Goal: Information Seeking & Learning: Check status

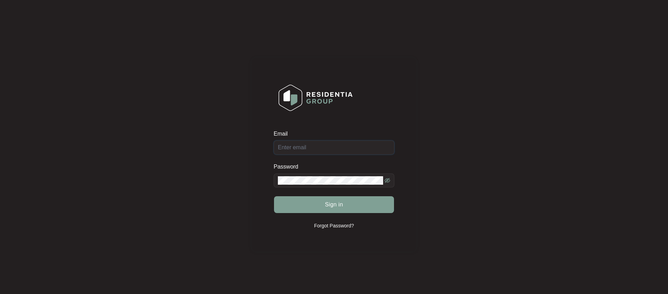
click at [296, 148] on input "Email" at bounding box center [334, 148] width 121 height 14
type input "[EMAIL_ADDRESS][DOMAIN_NAME]"
click at [336, 198] on button "Sign in" at bounding box center [334, 204] width 120 height 17
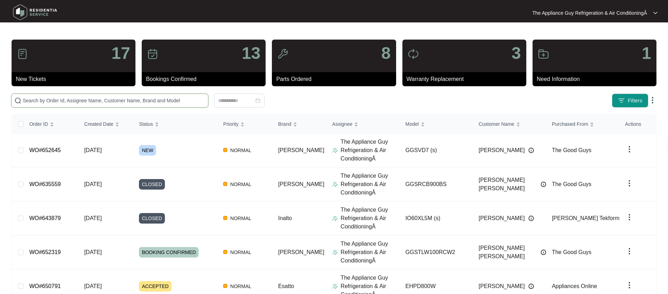
click at [54, 100] on input "text" at bounding box center [114, 101] width 182 height 8
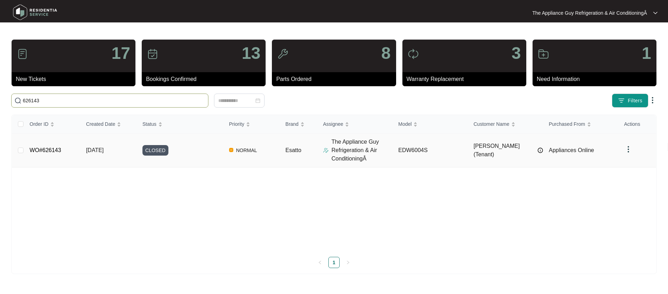
type input "626143"
click at [94, 156] on td "[DATE]" at bounding box center [108, 151] width 56 height 34
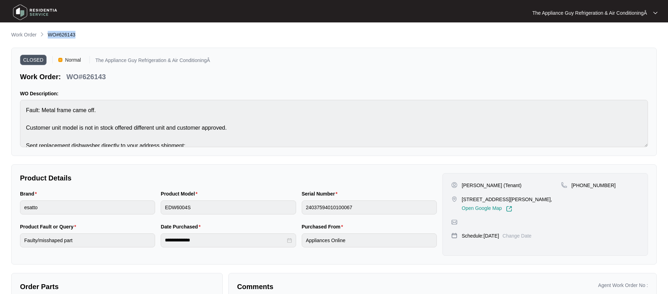
drag, startPoint x: 58, startPoint y: 34, endPoint x: 81, endPoint y: 34, distance: 23.5
click at [80, 33] on div "Work Order WO#626143" at bounding box center [334, 35] width 646 height 8
copy span "WO#626143"
click at [461, 185] on div "[PERSON_NAME] (Tenant)" at bounding box center [506, 185] width 110 height 7
drag, startPoint x: 464, startPoint y: 185, endPoint x: 492, endPoint y: 183, distance: 27.8
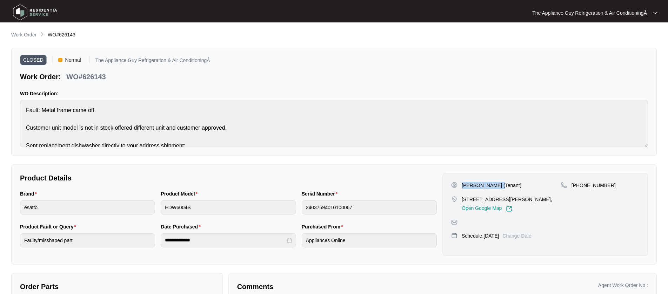
click at [498, 184] on div "[PERSON_NAME] (Tenant)" at bounding box center [506, 185] width 110 height 7
copy p "[PERSON_NAME] (Tenant)"
click at [462, 199] on p "[STREET_ADDRESS][PERSON_NAME]," at bounding box center [507, 199] width 91 height 7
drag, startPoint x: 462, startPoint y: 199, endPoint x: 555, endPoint y: 198, distance: 93.0
click at [552, 198] on p "[STREET_ADDRESS][PERSON_NAME]," at bounding box center [507, 199] width 91 height 7
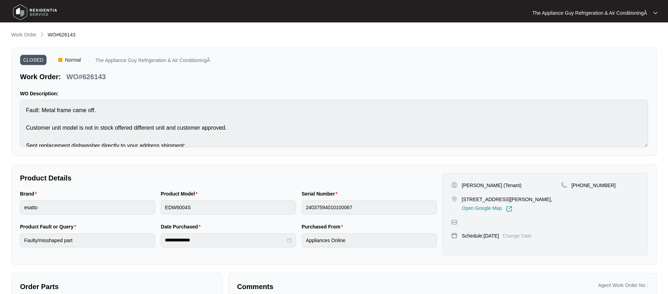
copy p "[STREET_ADDRESS][PERSON_NAME]"
drag, startPoint x: 24, startPoint y: 33, endPoint x: 29, endPoint y: 35, distance: 5.2
click at [24, 33] on p "Work Order" at bounding box center [23, 34] width 25 height 7
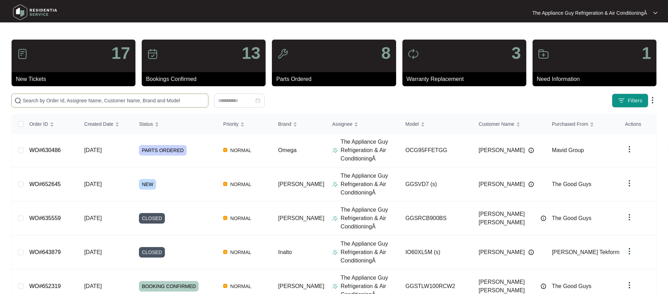
click at [52, 106] on span at bounding box center [109, 101] width 197 height 14
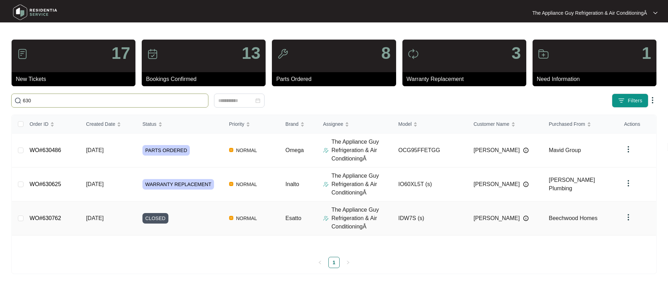
type input "630"
drag, startPoint x: 98, startPoint y: 215, endPoint x: 75, endPoint y: 207, distance: 23.7
click at [97, 215] on span "[DATE]" at bounding box center [95, 218] width 18 height 6
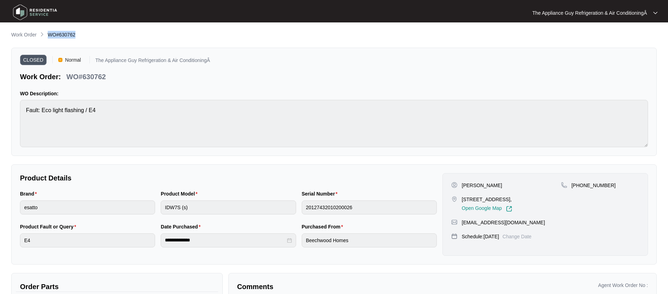
drag, startPoint x: 46, startPoint y: 33, endPoint x: 76, endPoint y: 39, distance: 30.6
click at [75, 35] on ol "Work Order WO#630762" at bounding box center [43, 35] width 64 height 8
copy span "WO#630762"
click at [462, 186] on p "[PERSON_NAME]" at bounding box center [482, 185] width 40 height 7
drag, startPoint x: 462, startPoint y: 186, endPoint x: 487, endPoint y: 185, distance: 24.6
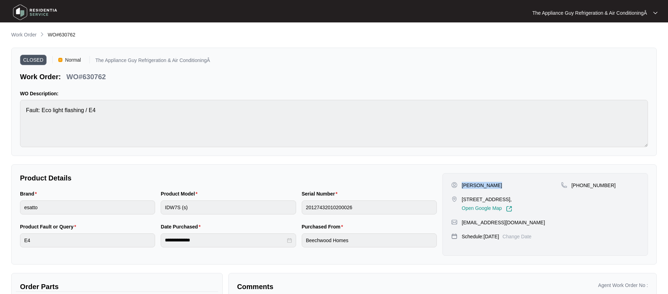
click at [487, 185] on p "[PERSON_NAME]" at bounding box center [482, 185] width 40 height 7
copy p "[PERSON_NAME]"
drag, startPoint x: 462, startPoint y: 199, endPoint x: 471, endPoint y: 205, distance: 11.2
click at [472, 203] on p "[STREET_ADDRESS]," at bounding box center [487, 199] width 51 height 7
copy p "[STREET_ADDRESS]"
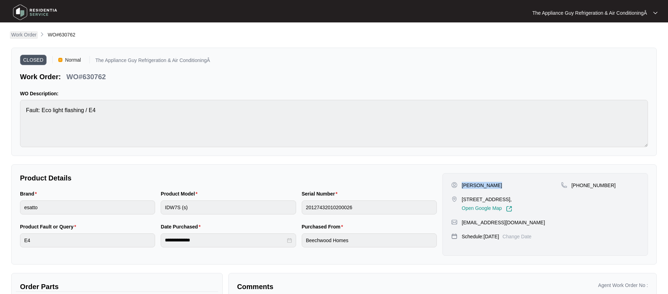
click at [21, 36] on p "Work Order" at bounding box center [23, 34] width 25 height 7
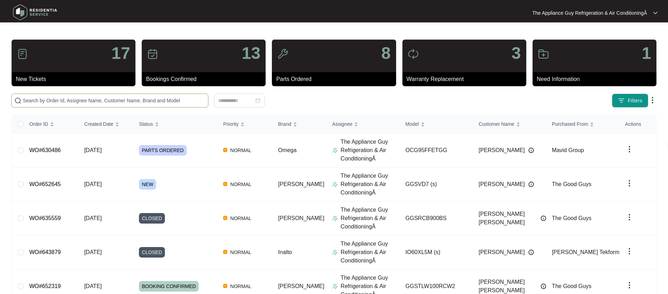
click at [101, 102] on input "text" at bounding box center [114, 101] width 182 height 8
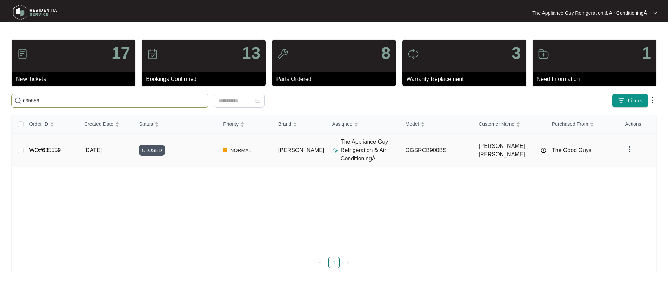
type input "635559"
click at [102, 151] on span "[DATE]" at bounding box center [93, 150] width 18 height 6
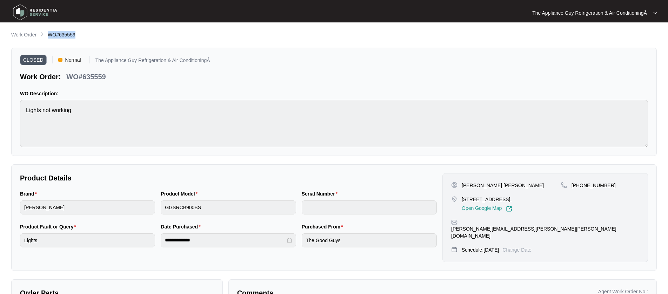
drag, startPoint x: 48, startPoint y: 34, endPoint x: 82, endPoint y: 33, distance: 34.4
click at [82, 33] on div "Work Order WO#635559" at bounding box center [334, 35] width 646 height 8
copy span "WO#635559"
drag, startPoint x: 462, startPoint y: 185, endPoint x: 497, endPoint y: 186, distance: 34.4
click at [497, 186] on div "[PERSON_NAME] [PERSON_NAME]" at bounding box center [506, 185] width 110 height 7
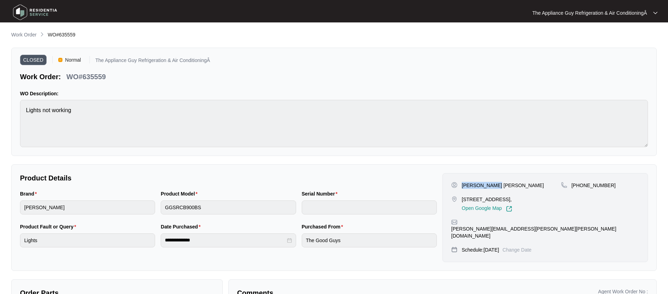
copy p "[PERSON_NAME] [PERSON_NAME]"
click at [458, 198] on div "[STREET_ADDRESS], Open Google Map" at bounding box center [506, 204] width 110 height 16
drag, startPoint x: 461, startPoint y: 198, endPoint x: 543, endPoint y: 200, distance: 81.8
click at [543, 200] on div "[STREET_ADDRESS], Open Google Map" at bounding box center [506, 204] width 110 height 16
copy p "[STREET_ADDRESS]"
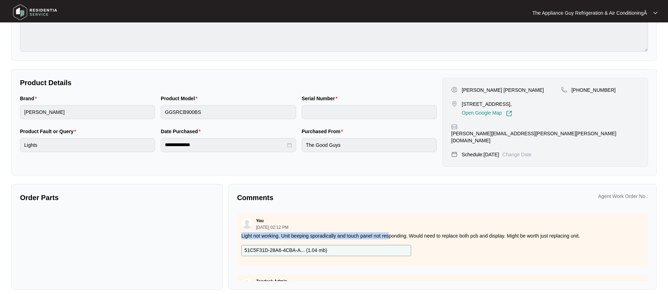
scroll to position [96, 0]
drag, startPoint x: 245, startPoint y: 228, endPoint x: 504, endPoint y: 227, distance: 258.6
click at [504, 232] on p "Light not working. Unit beeping sporadically and touch panel not responding. Wo…" at bounding box center [442, 235] width 402 height 7
copy p "Light not working. Unit beeping sporadically and touch panel not responding. Wo…"
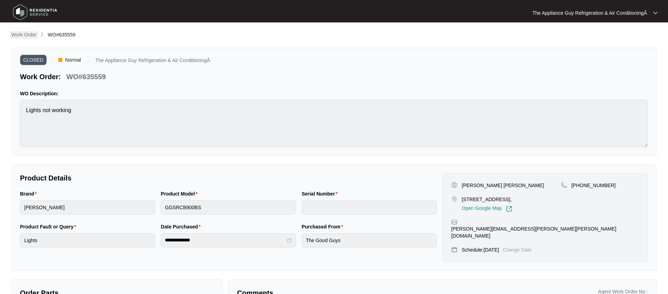
click at [30, 34] on p "Work Order" at bounding box center [23, 34] width 25 height 7
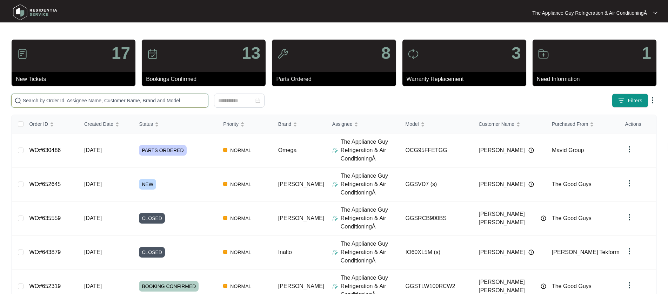
click at [55, 98] on input "text" at bounding box center [114, 101] width 182 height 8
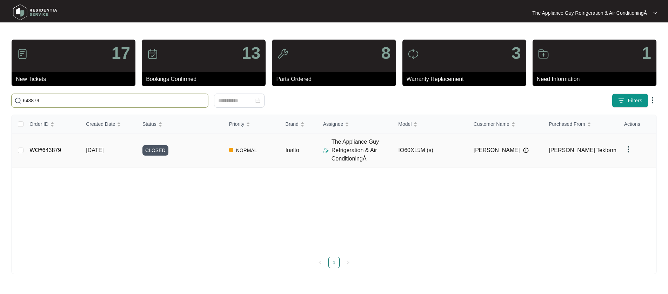
type input "643879"
click at [104, 151] on span "[DATE]" at bounding box center [95, 150] width 18 height 6
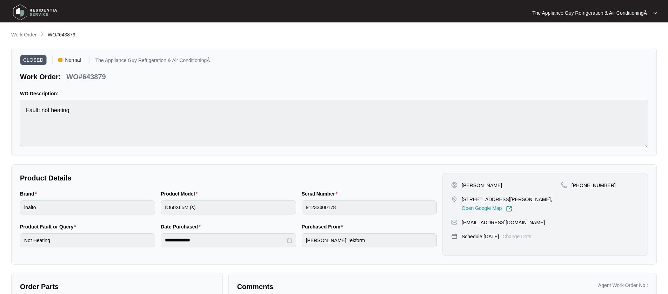
click at [47, 35] on ol "Work Order WO#643879" at bounding box center [43, 35] width 64 height 8
drag, startPoint x: 47, startPoint y: 35, endPoint x: 75, endPoint y: 33, distance: 28.6
click at [75, 32] on ol "Work Order WO#643879" at bounding box center [43, 35] width 64 height 8
click at [461, 187] on div "[PERSON_NAME]" at bounding box center [506, 185] width 110 height 7
drag, startPoint x: 462, startPoint y: 186, endPoint x: 496, endPoint y: 184, distance: 34.5
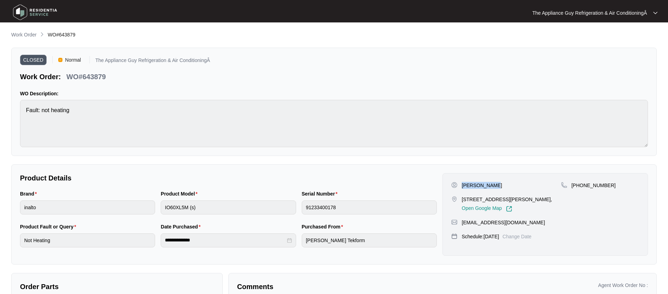
click at [496, 184] on div "[PERSON_NAME]" at bounding box center [506, 185] width 110 height 7
drag, startPoint x: 461, startPoint y: 201, endPoint x: 547, endPoint y: 200, distance: 85.6
click at [547, 200] on p "[STREET_ADDRESS][PERSON_NAME]," at bounding box center [507, 199] width 91 height 7
click at [24, 38] on p "Work Order" at bounding box center [23, 34] width 25 height 7
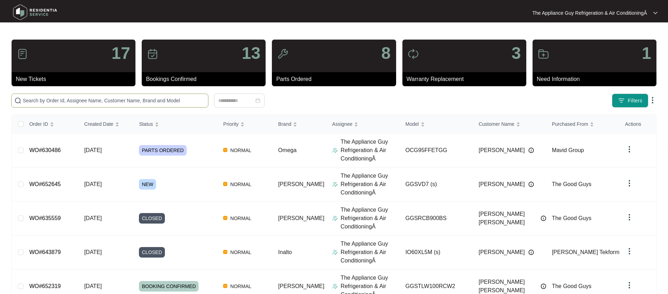
click at [102, 101] on input "text" at bounding box center [114, 101] width 182 height 8
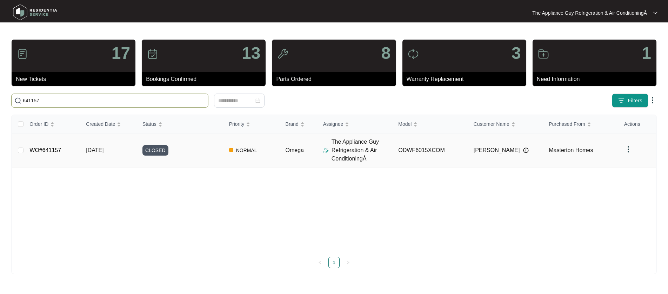
type input "641157"
click at [120, 152] on td "[DATE]" at bounding box center [108, 151] width 56 height 34
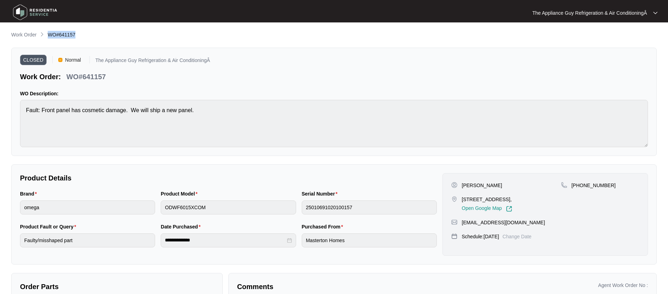
drag, startPoint x: 63, startPoint y: 36, endPoint x: 90, endPoint y: 36, distance: 27.0
click at [90, 36] on div "Work Order WO#641157" at bounding box center [334, 35] width 646 height 8
drag, startPoint x: 462, startPoint y: 185, endPoint x: 489, endPoint y: 186, distance: 26.7
click at [489, 186] on div "[PERSON_NAME]" at bounding box center [506, 185] width 110 height 7
click at [462, 199] on p "[STREET_ADDRESS]," at bounding box center [487, 199] width 51 height 7
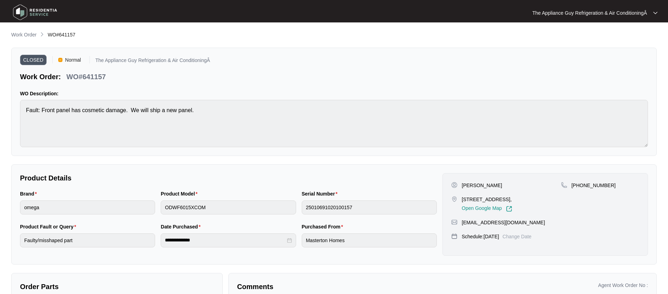
drag, startPoint x: 462, startPoint y: 199, endPoint x: 525, endPoint y: 202, distance: 63.2
click at [512, 202] on p "[STREET_ADDRESS]," at bounding box center [487, 199] width 51 height 7
click at [29, 33] on p "Work Order" at bounding box center [23, 34] width 25 height 7
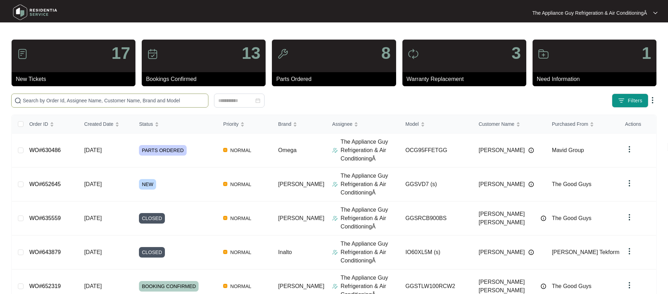
click at [73, 101] on input "text" at bounding box center [114, 101] width 182 height 8
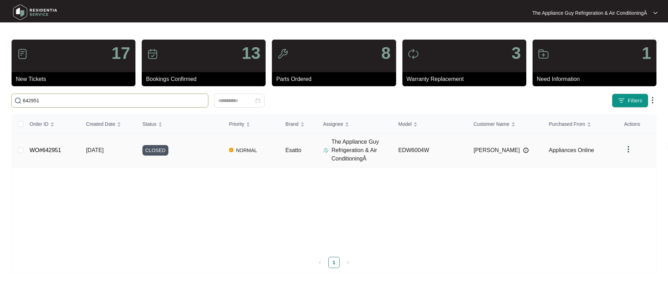
type input "642951"
click at [104, 148] on span "[DATE]" at bounding box center [95, 150] width 18 height 6
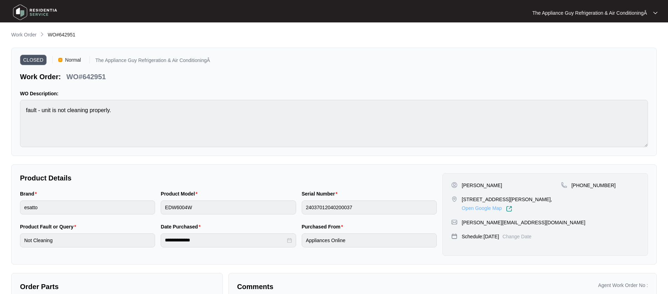
click at [486, 208] on link "Open Google Map" at bounding box center [487, 209] width 51 height 6
drag, startPoint x: 48, startPoint y: 36, endPoint x: 85, endPoint y: 33, distance: 36.6
click at [85, 33] on div "Work Order WO#642951" at bounding box center [334, 35] width 646 height 8
drag, startPoint x: 461, startPoint y: 182, endPoint x: 478, endPoint y: 183, distance: 16.5
click at [486, 184] on p "[PERSON_NAME]" at bounding box center [482, 185] width 40 height 7
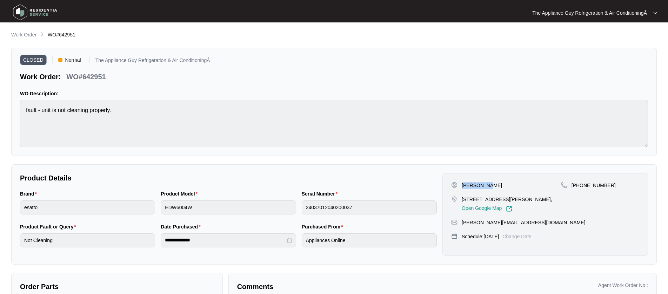
drag, startPoint x: 461, startPoint y: 200, endPoint x: 534, endPoint y: 202, distance: 72.3
click at [539, 199] on p "[STREET_ADDRESS][PERSON_NAME]," at bounding box center [507, 199] width 91 height 7
drag, startPoint x: 34, startPoint y: 35, endPoint x: 29, endPoint y: 33, distance: 5.3
click at [33, 35] on p "Work Order" at bounding box center [23, 34] width 25 height 7
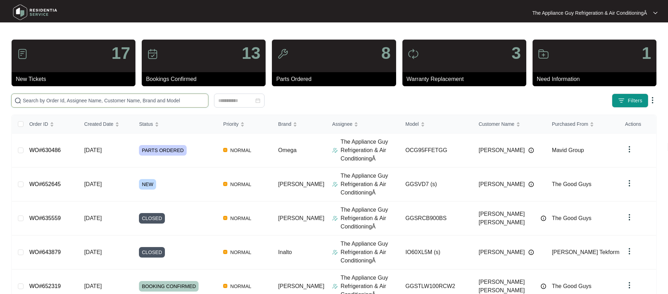
click at [71, 100] on input "text" at bounding box center [114, 101] width 182 height 8
paste input "632525"
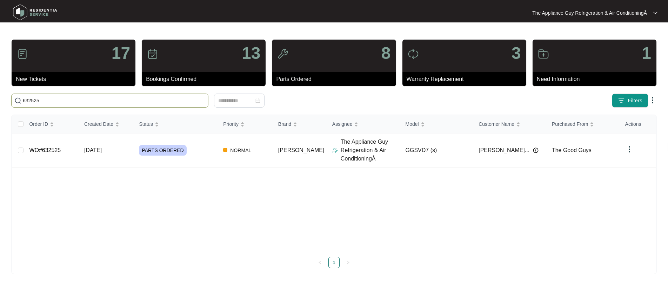
drag, startPoint x: 60, startPoint y: 100, endPoint x: 22, endPoint y: 99, distance: 37.9
click at [23, 100] on input "632525" at bounding box center [114, 101] width 182 height 8
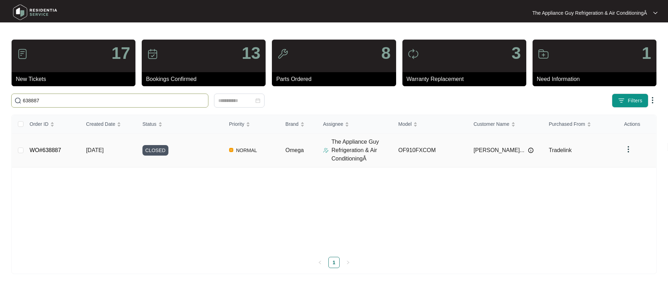
type input "638887"
click at [104, 150] on span "[DATE]" at bounding box center [95, 150] width 18 height 6
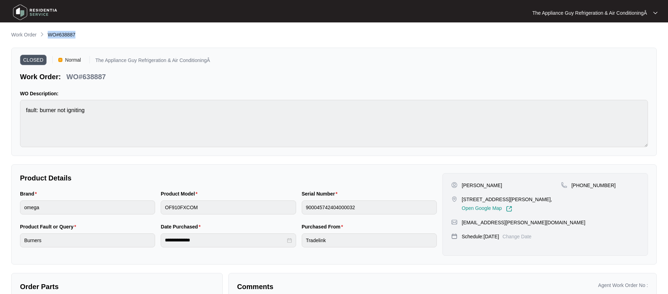
drag, startPoint x: 49, startPoint y: 35, endPoint x: 95, endPoint y: 35, distance: 46.0
click at [95, 33] on div "Work Order WO#638887" at bounding box center [334, 35] width 646 height 8
drag, startPoint x: 464, startPoint y: 185, endPoint x: 501, endPoint y: 183, distance: 37.6
click at [502, 184] on div "[PERSON_NAME]" at bounding box center [506, 185] width 110 height 7
drag, startPoint x: 461, startPoint y: 200, endPoint x: 491, endPoint y: 216, distance: 33.9
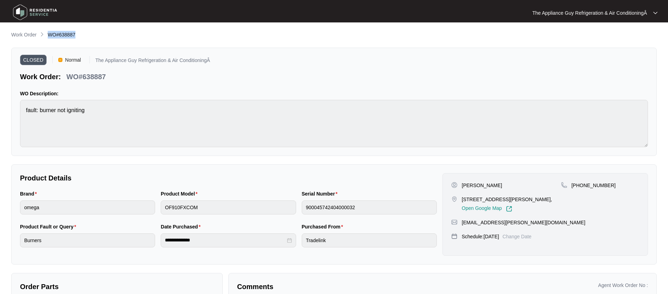
click at [544, 198] on div "[STREET_ADDRESS][PERSON_NAME], Open Google Map" at bounding box center [506, 204] width 110 height 16
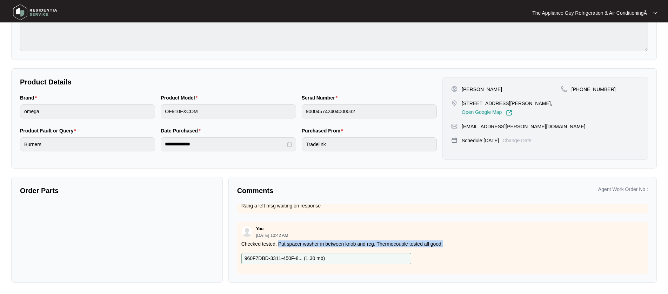
drag, startPoint x: 279, startPoint y: 245, endPoint x: 447, endPoint y: 245, distance: 167.4
click at [447, 245] on p "Checked tested. Put spacer washer in between knob and reg. Thermocouple tested …" at bounding box center [442, 244] width 402 height 7
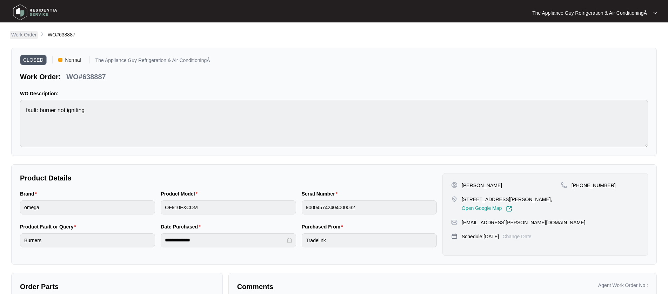
click at [32, 33] on p "Work Order" at bounding box center [23, 34] width 25 height 7
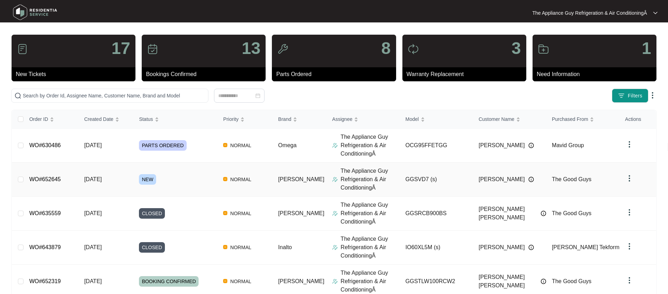
scroll to position [2, 0]
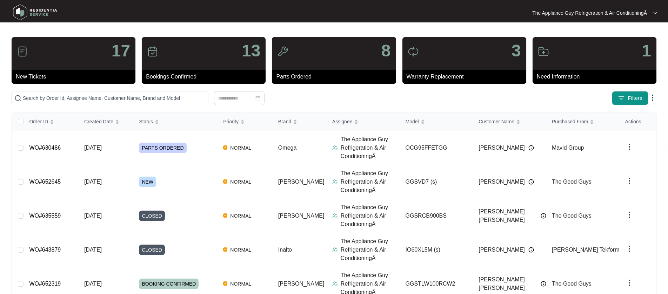
click at [579, 65] on div "1" at bounding box center [595, 53] width 124 height 33
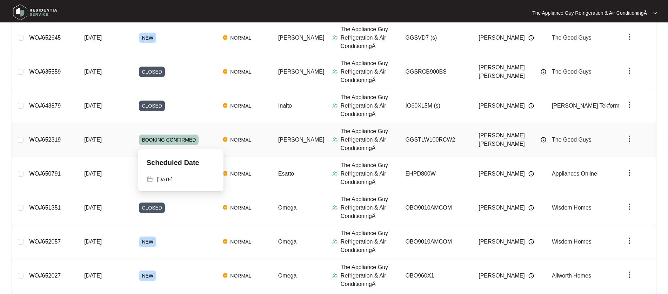
scroll to position [148, 0]
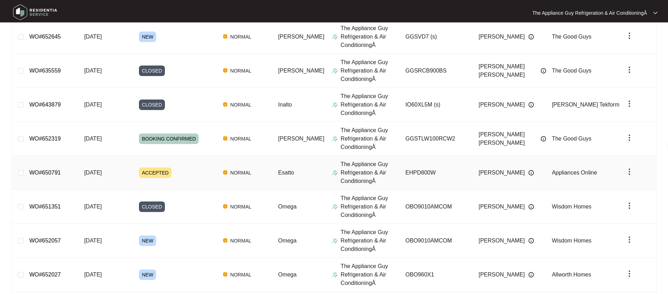
click at [102, 172] on span "[DATE]" at bounding box center [93, 173] width 18 height 6
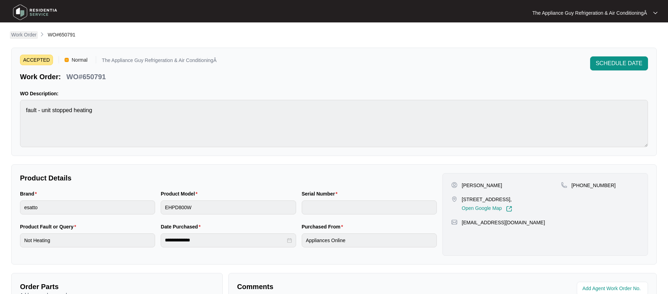
click at [22, 32] on p "Work Order" at bounding box center [23, 34] width 25 height 7
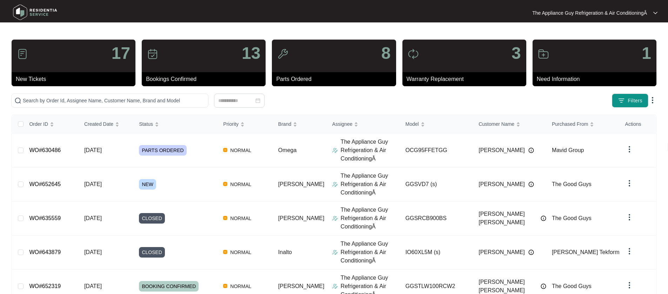
scroll to position [2, 0]
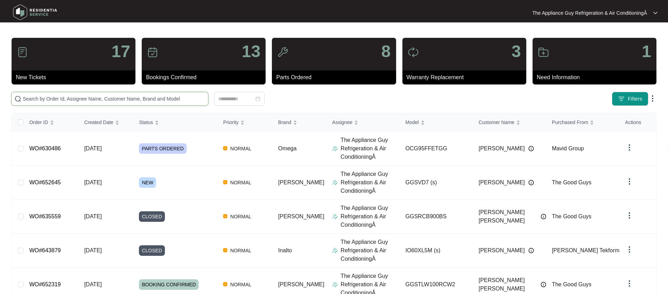
click at [63, 95] on input "text" at bounding box center [114, 99] width 182 height 8
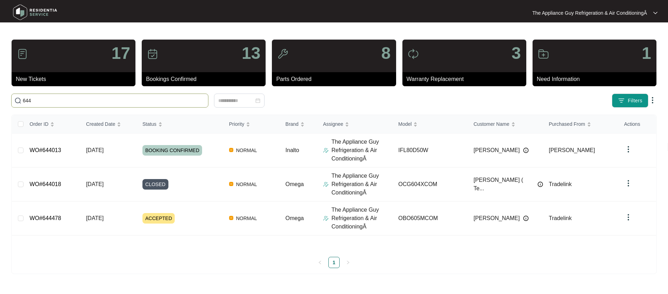
scroll to position [0, 0]
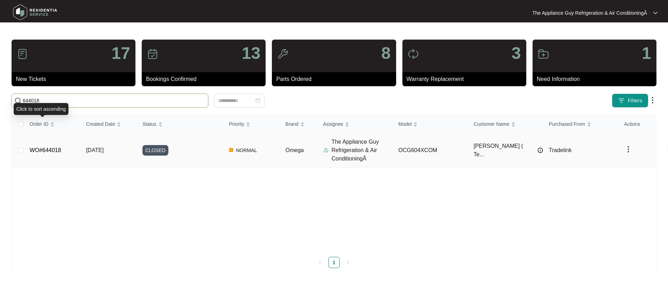
type input "644018"
click at [88, 153] on span "[DATE]" at bounding box center [95, 150] width 18 height 6
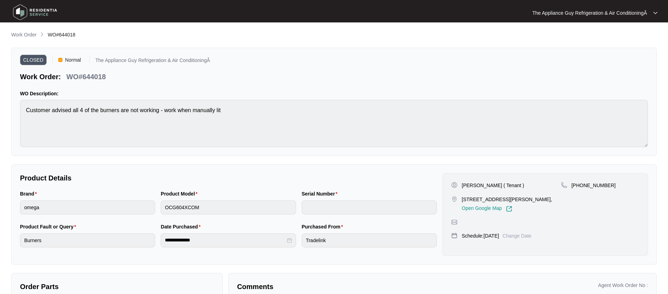
drag, startPoint x: 465, startPoint y: 199, endPoint x: 558, endPoint y: 198, distance: 93.0
click at [558, 198] on div "[STREET_ADDRESS][PERSON_NAME], Open Google Map" at bounding box center [506, 204] width 110 height 16
drag, startPoint x: 48, startPoint y: 34, endPoint x: 79, endPoint y: 34, distance: 30.5
click at [79, 34] on div "Work Order WO#644018" at bounding box center [334, 35] width 646 height 8
click at [24, 33] on p "Work Order" at bounding box center [23, 34] width 25 height 7
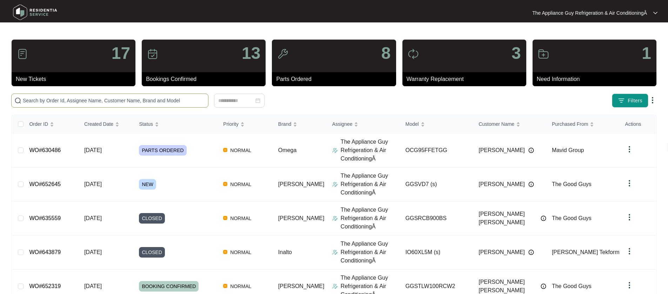
click at [87, 101] on input "text" at bounding box center [114, 101] width 182 height 8
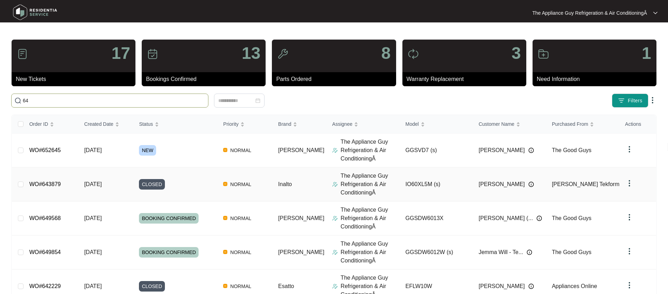
type input "64"
click at [59, 182] on link "WO#643879" at bounding box center [45, 184] width 32 height 6
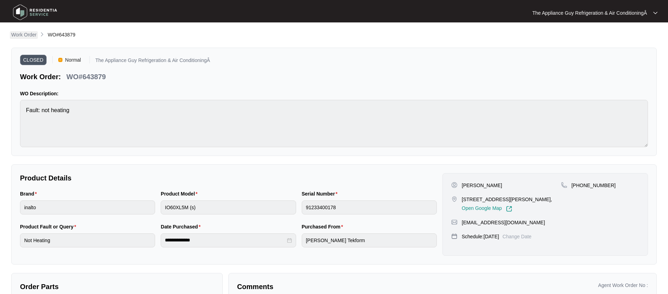
click at [27, 35] on p "Work Order" at bounding box center [23, 34] width 25 height 7
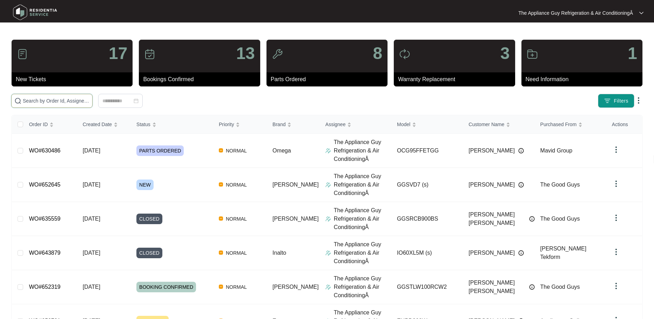
click at [73, 101] on input "text" at bounding box center [56, 101] width 67 height 8
paste input "648368"
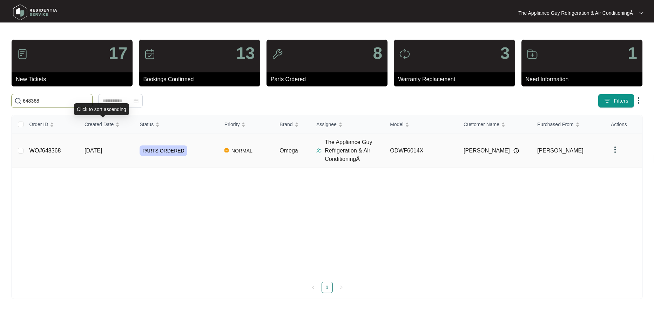
type input "648368"
click at [98, 147] on td "[DATE]" at bounding box center [106, 151] width 55 height 34
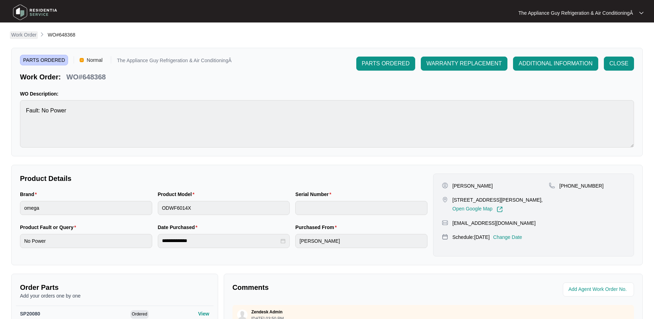
click at [24, 34] on p "Work Order" at bounding box center [23, 34] width 25 height 7
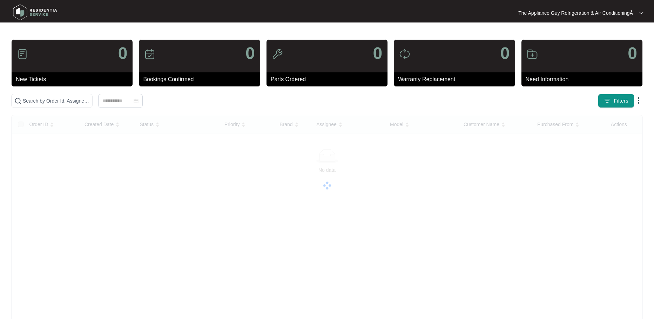
drag, startPoint x: 24, startPoint y: 34, endPoint x: 22, endPoint y: 31, distance: 3.8
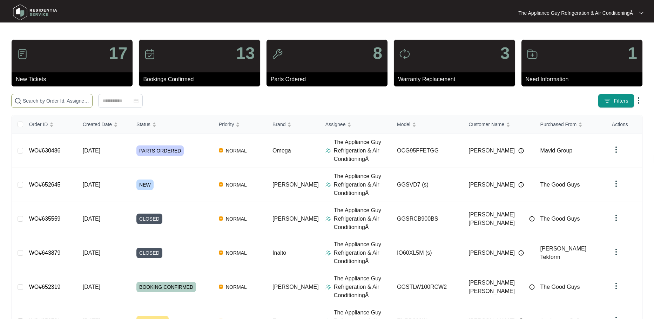
click at [75, 95] on span at bounding box center [51, 101] width 81 height 14
paste input "632525"
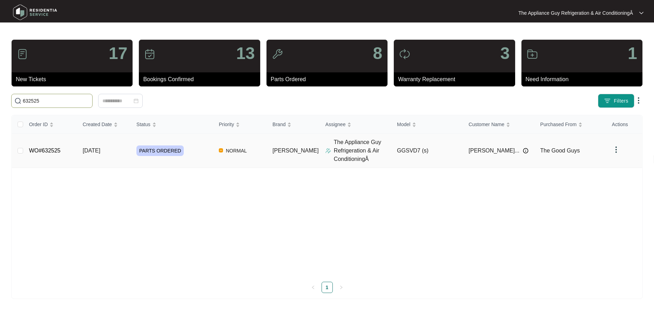
type input "632525"
click at [106, 159] on td "[DATE]" at bounding box center [104, 151] width 54 height 34
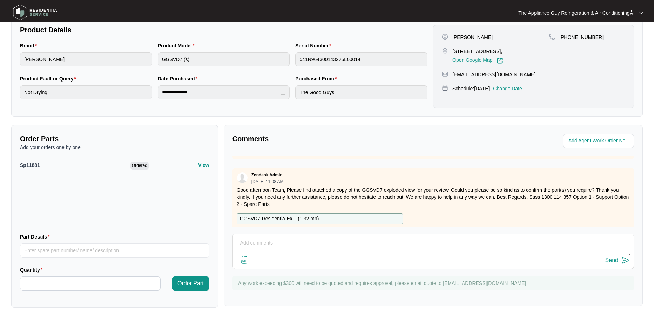
scroll to position [313, 0]
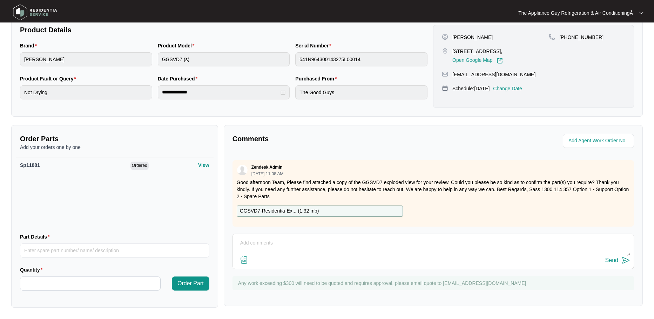
click at [279, 211] on p "GGSVD7-Residentia-Ex... ( 1.32 mb )" at bounding box center [279, 211] width 79 height 8
click at [255, 240] on textarea at bounding box center [433, 246] width 394 height 18
paste textarea "SP11881"
type textarea "SP11881"
click at [614, 259] on div "Send" at bounding box center [612, 260] width 13 height 6
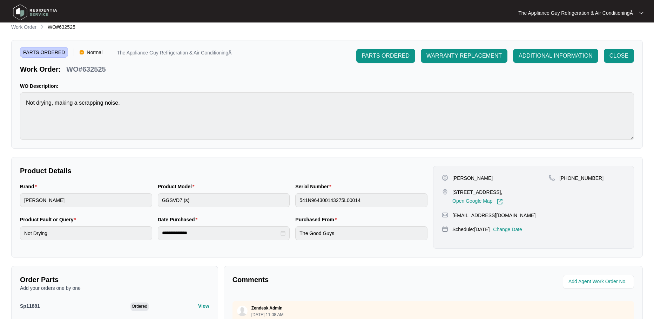
scroll to position [0, 0]
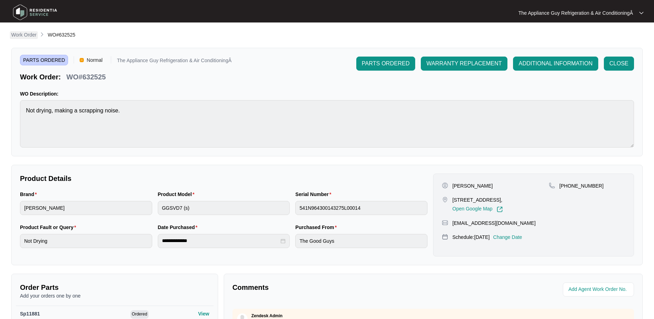
click at [33, 36] on p "Work Order" at bounding box center [23, 34] width 25 height 7
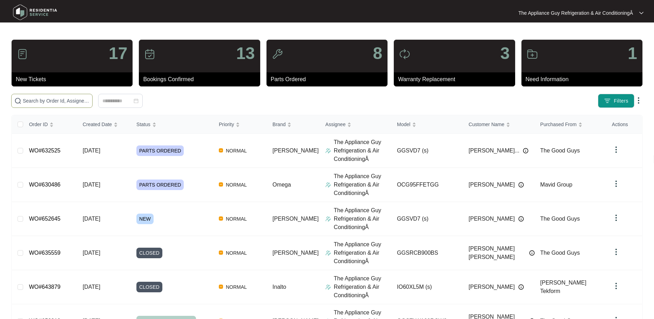
click at [58, 105] on span at bounding box center [51, 101] width 81 height 14
paste input "63929"
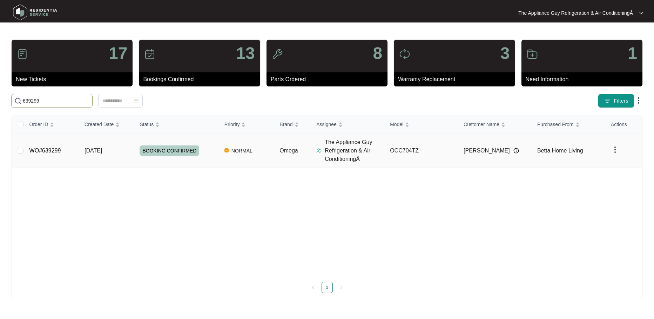
type input "639299"
click at [98, 149] on span "11/09/2025" at bounding box center [94, 150] width 18 height 6
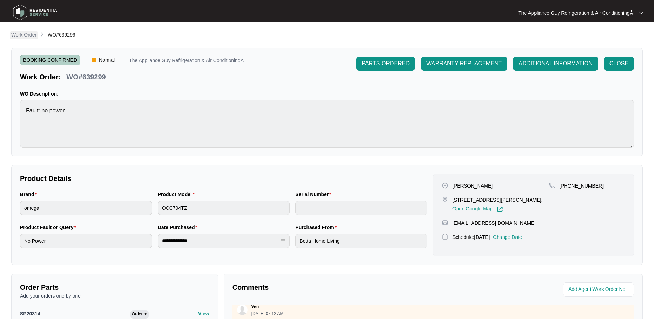
click at [27, 35] on p "Work Order" at bounding box center [23, 34] width 25 height 7
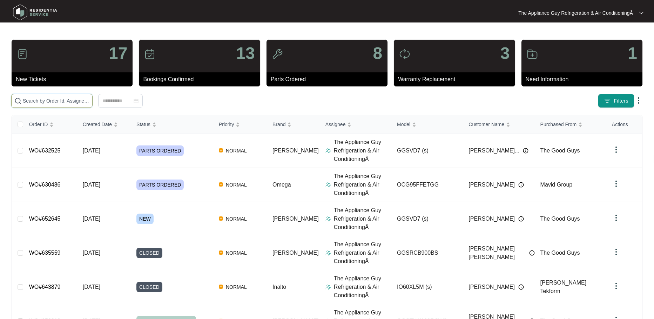
click at [66, 101] on input "text" at bounding box center [56, 101] width 67 height 8
paste input "647321"
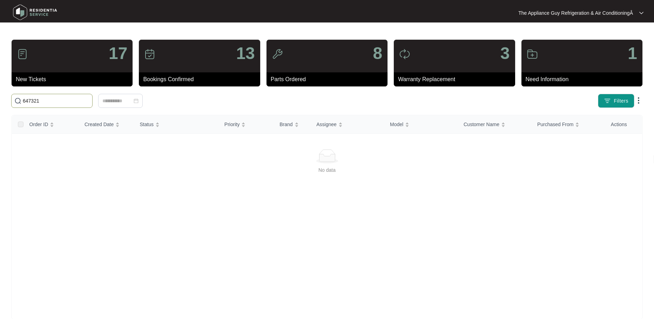
drag, startPoint x: 30, startPoint y: 101, endPoint x: 19, endPoint y: 102, distance: 10.9
click at [19, 102] on span "647321" at bounding box center [51, 101] width 81 height 14
paste input "50"
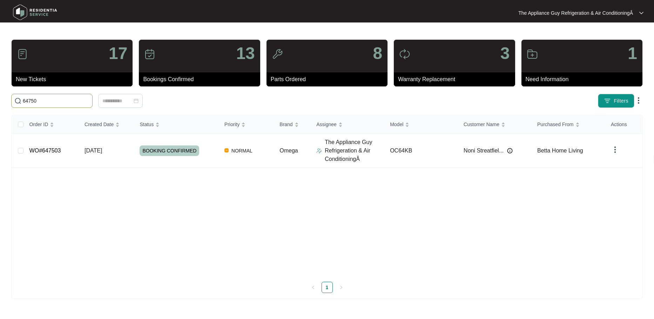
drag, startPoint x: 28, startPoint y: 101, endPoint x: 20, endPoint y: 101, distance: 8.1
click at [20, 101] on span "64750" at bounding box center [51, 101] width 81 height 14
paste input "38718"
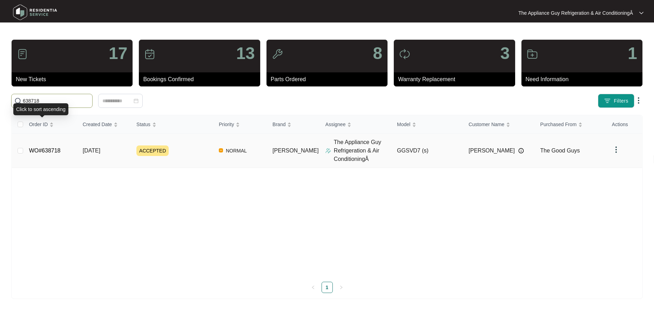
type input "638718"
click at [94, 150] on span "[DATE]" at bounding box center [92, 150] width 18 height 6
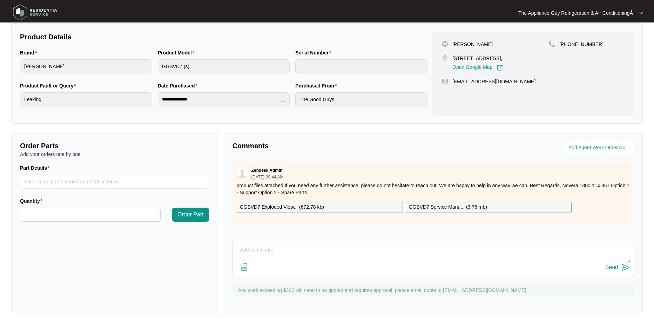
scroll to position [147, 0]
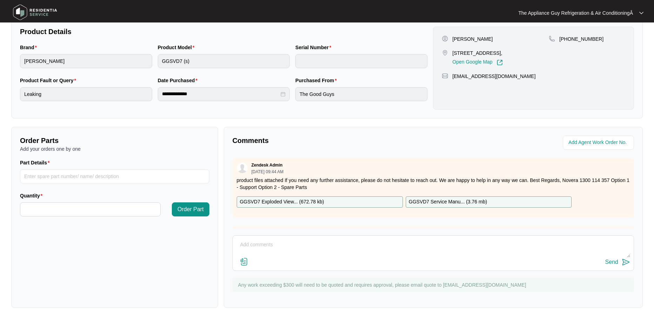
drag, startPoint x: 453, startPoint y: 52, endPoint x: 464, endPoint y: 94, distance: 43.5
click at [503, 50] on p "16 third st Weston Nsw 2326," at bounding box center [478, 52] width 51 height 7
copy p "16 third st Weston Nsw 2326"
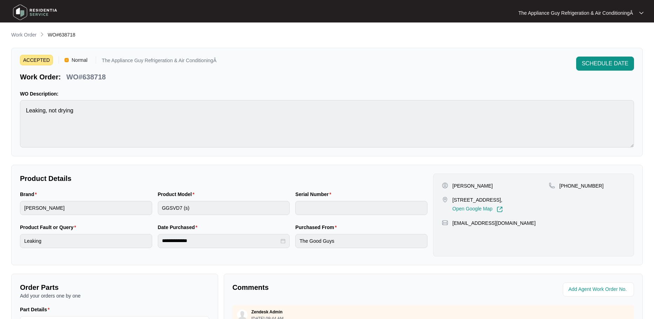
scroll to position [1, 0]
drag, startPoint x: 49, startPoint y: 34, endPoint x: 84, endPoint y: 34, distance: 35.1
click at [84, 34] on div "Work Order WO#638718" at bounding box center [327, 34] width 632 height 8
copy span "WO#638718"
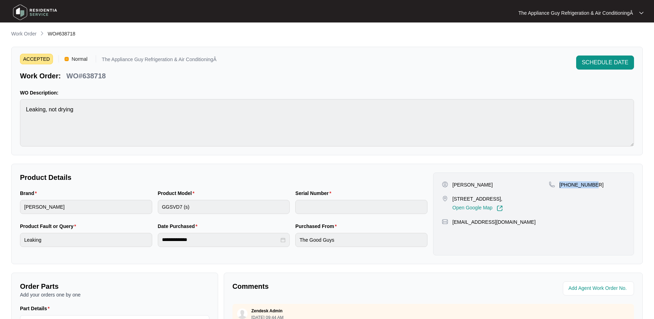
drag, startPoint x: 566, startPoint y: 183, endPoint x: 574, endPoint y: 186, distance: 8.5
click at [596, 182] on div "+61431107085" at bounding box center [587, 184] width 76 height 7
copy p "+61431107085"
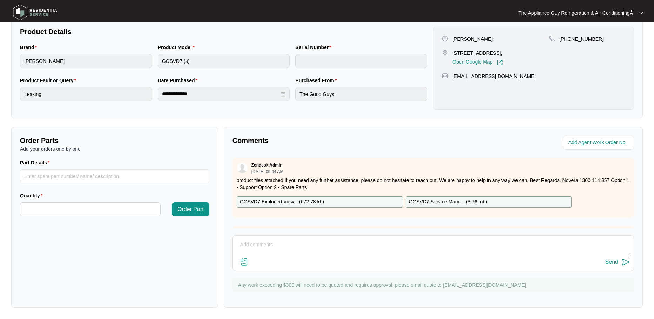
click at [258, 249] on textarea at bounding box center [433, 248] width 394 height 18
type textarea "Not yet will follow up tomorrow"
click at [628, 261] on img at bounding box center [626, 262] width 8 height 8
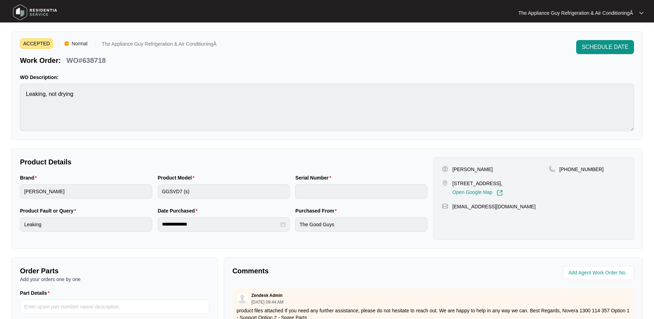
scroll to position [0, 0]
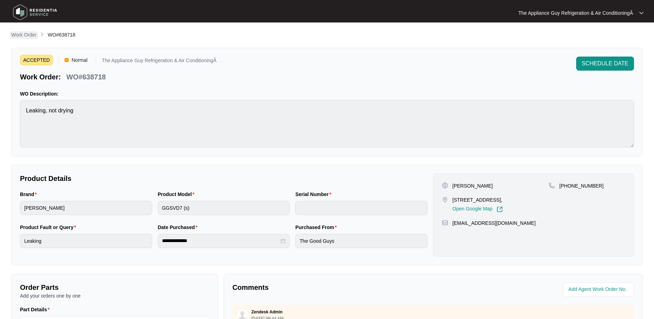
click at [32, 34] on p "Work Order" at bounding box center [23, 34] width 25 height 7
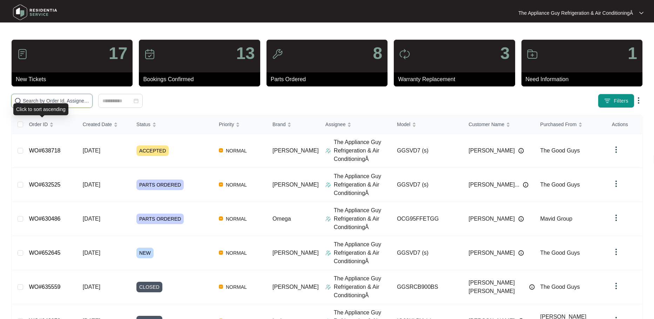
click at [66, 101] on input "text" at bounding box center [56, 101] width 67 height 8
paste input "64447"
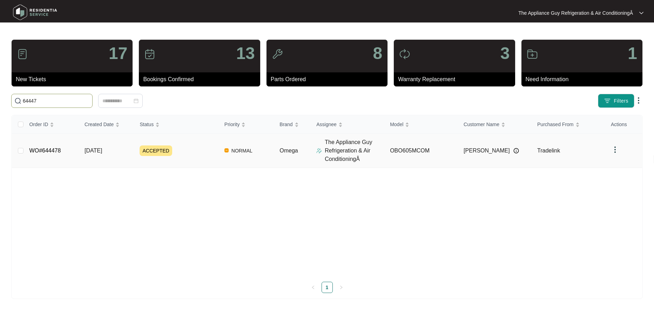
type input "64447"
click at [92, 154] on td "[DATE]" at bounding box center [106, 151] width 55 height 34
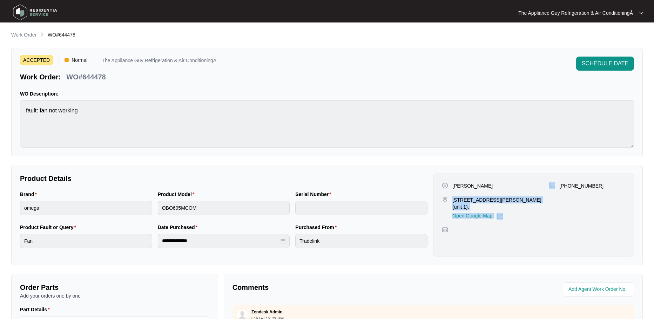
drag, startPoint x: 451, startPoint y: 200, endPoint x: 549, endPoint y: 197, distance: 98.6
click at [549, 197] on div "Paula Young 26 Sebonack St Heddon Greta (unit 1), Open Google Map +61403027927" at bounding box center [534, 200] width 184 height 37
click at [481, 213] on link "Open Google Map" at bounding box center [478, 216] width 51 height 6
click at [455, 198] on p "26 Sebonack St Heddon Greta (unit 1)," at bounding box center [501, 203] width 96 height 14
drag, startPoint x: 452, startPoint y: 199, endPoint x: 536, endPoint y: 197, distance: 84.2
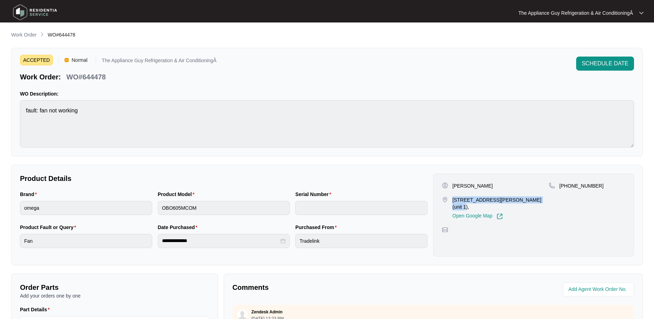
click at [537, 197] on p "26 Sebonack St Heddon Greta (unit 1)," at bounding box center [501, 203] width 96 height 14
copy p "26 Sebonack St Heddon Greta (unit 1),"
drag, startPoint x: 62, startPoint y: 34, endPoint x: 85, endPoint y: 36, distance: 22.6
click at [85, 36] on div "Work Order WO#644478" at bounding box center [327, 35] width 632 height 8
copy span "WO#644478"
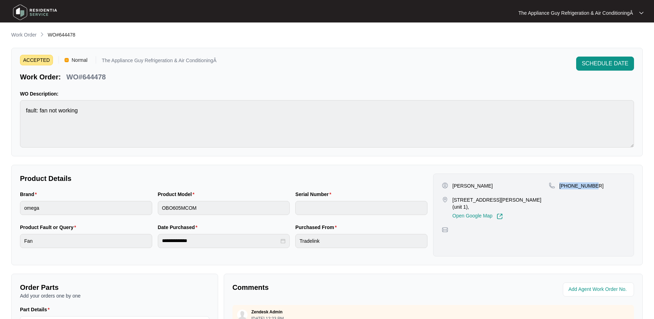
drag, startPoint x: 561, startPoint y: 185, endPoint x: 593, endPoint y: 186, distance: 32.3
click at [600, 185] on div "+61403027927" at bounding box center [587, 185] width 76 height 7
copy p "+61403027927"
click at [29, 36] on p "Work Order" at bounding box center [23, 34] width 25 height 7
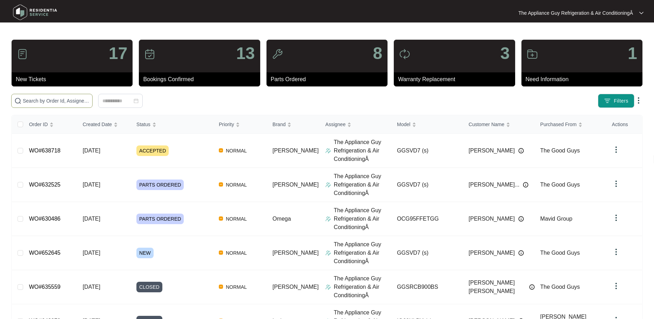
click at [68, 102] on input "text" at bounding box center [56, 101] width 67 height 8
paste input "63642"
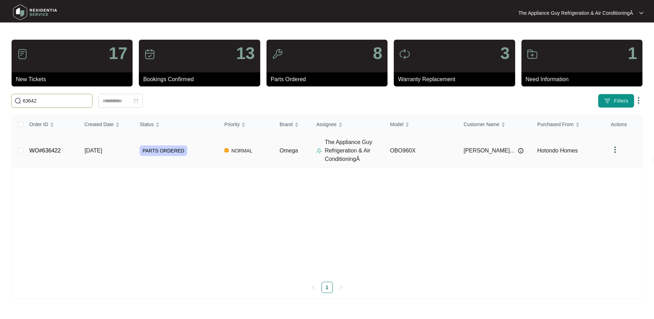
type input "63642"
click at [102, 153] on span "[DATE]" at bounding box center [94, 150] width 18 height 6
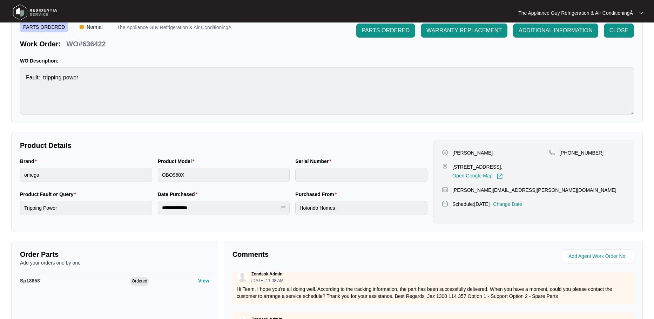
scroll to position [34, 0]
